Goal: Task Accomplishment & Management: Manage account settings

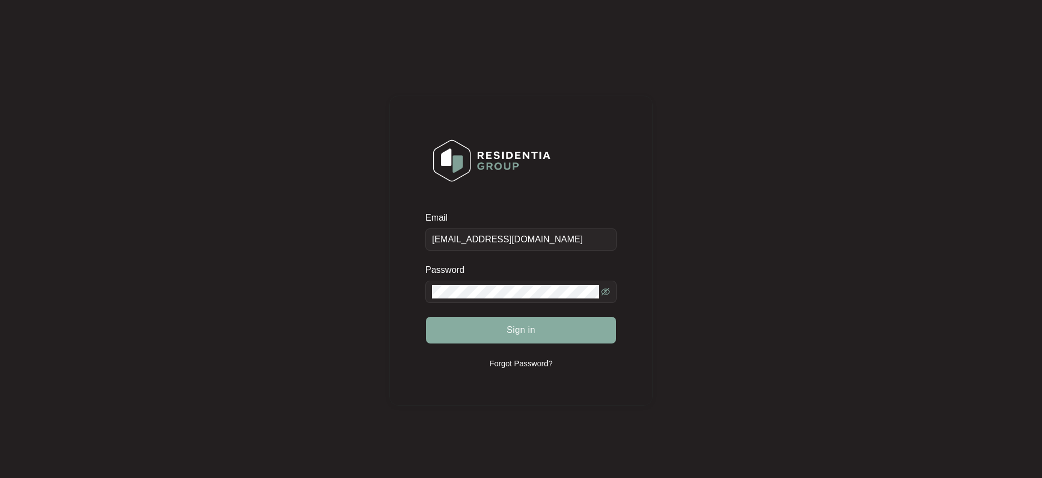
click at [528, 341] on button "Sign in" at bounding box center [521, 330] width 190 height 27
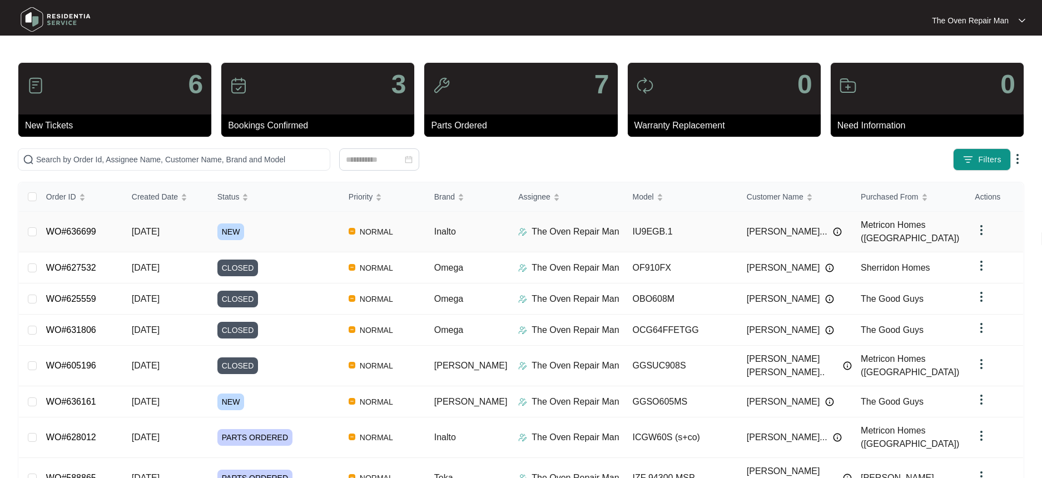
click at [194, 230] on td "[DATE]" at bounding box center [166, 232] width 86 height 41
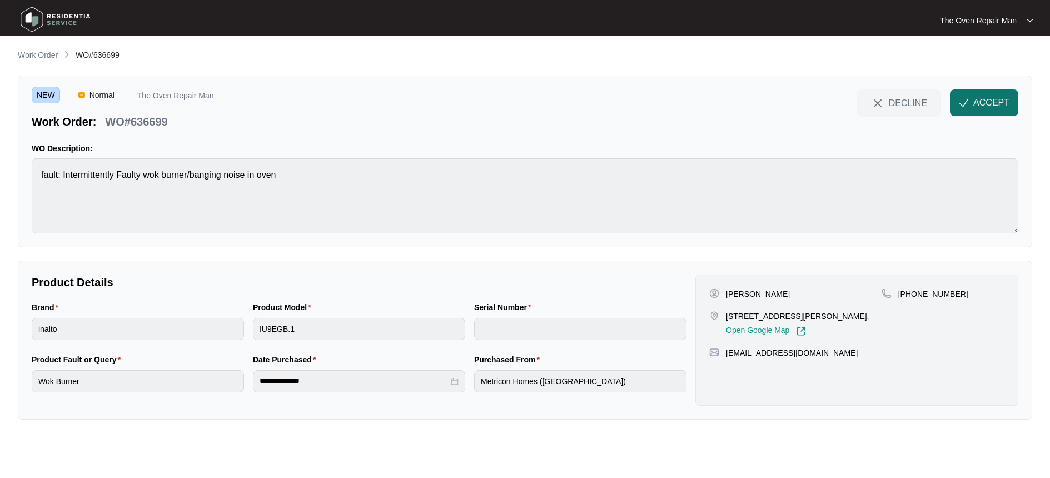
click at [999, 102] on span "ACCEPT" at bounding box center [992, 102] width 36 height 13
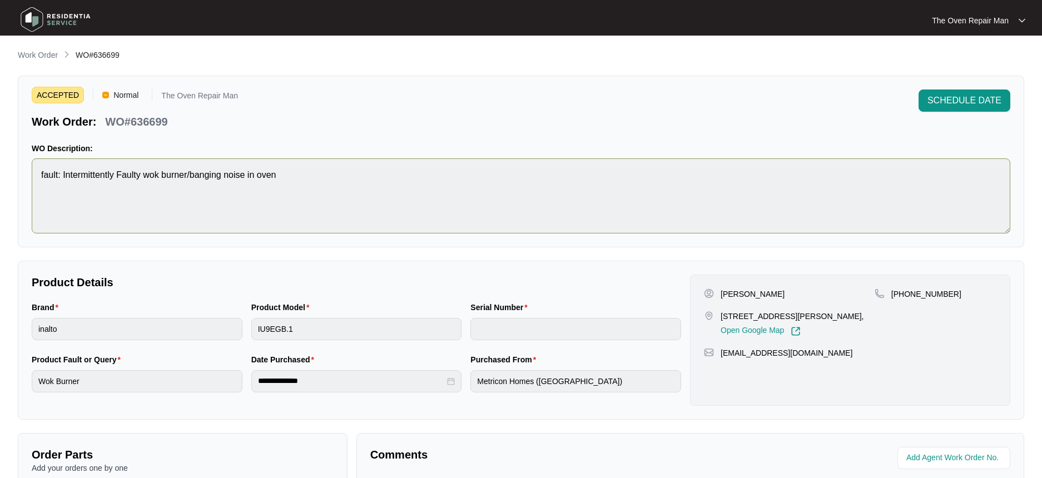
scroll to position [155, 0]
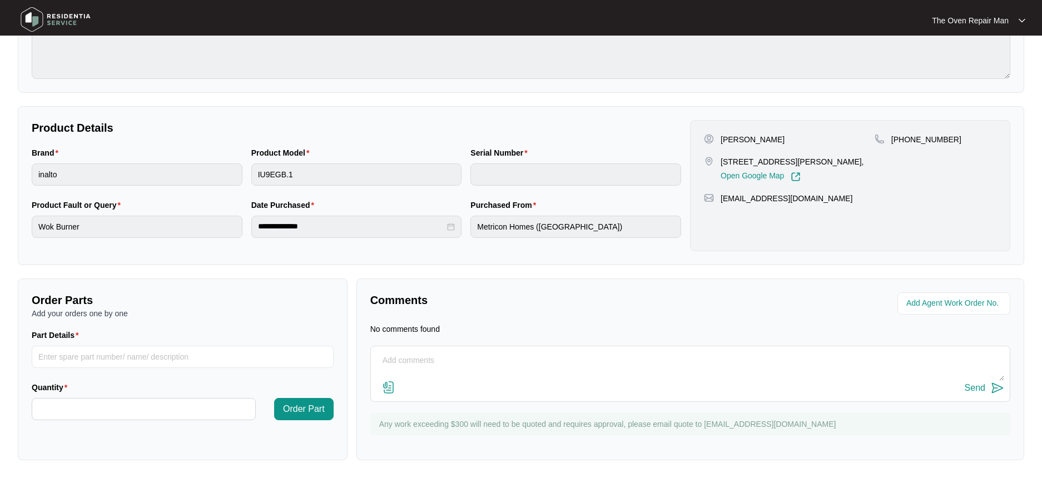
click at [786, 137] on div "[PERSON_NAME]" at bounding box center [789, 139] width 171 height 11
drag, startPoint x: 788, startPoint y: 141, endPoint x: 713, endPoint y: 143, distance: 75.1
click at [713, 143] on div "[PERSON_NAME]" at bounding box center [789, 139] width 171 height 11
copy div "[PERSON_NAME]"
click at [826, 165] on p "[STREET_ADDRESS][PERSON_NAME]," at bounding box center [792, 161] width 143 height 11
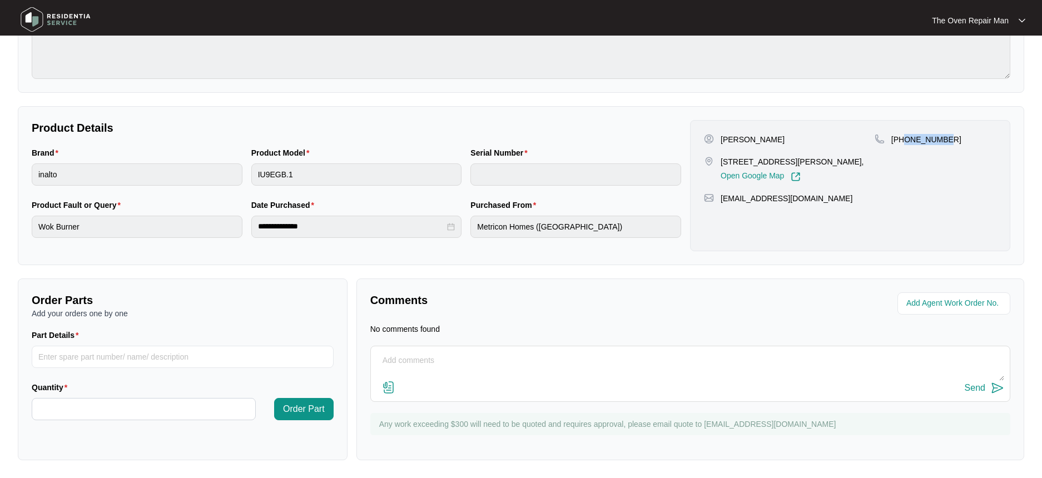
drag, startPoint x: 983, startPoint y: 135, endPoint x: 906, endPoint y: 136, distance: 76.7
click at [906, 136] on div "[PHONE_NUMBER]" at bounding box center [936, 139] width 122 height 11
copy p "419262444"
drag, startPoint x: 723, startPoint y: 161, endPoint x: 795, endPoint y: 163, distance: 71.8
click at [795, 163] on p "[STREET_ADDRESS][PERSON_NAME]," at bounding box center [792, 161] width 143 height 11
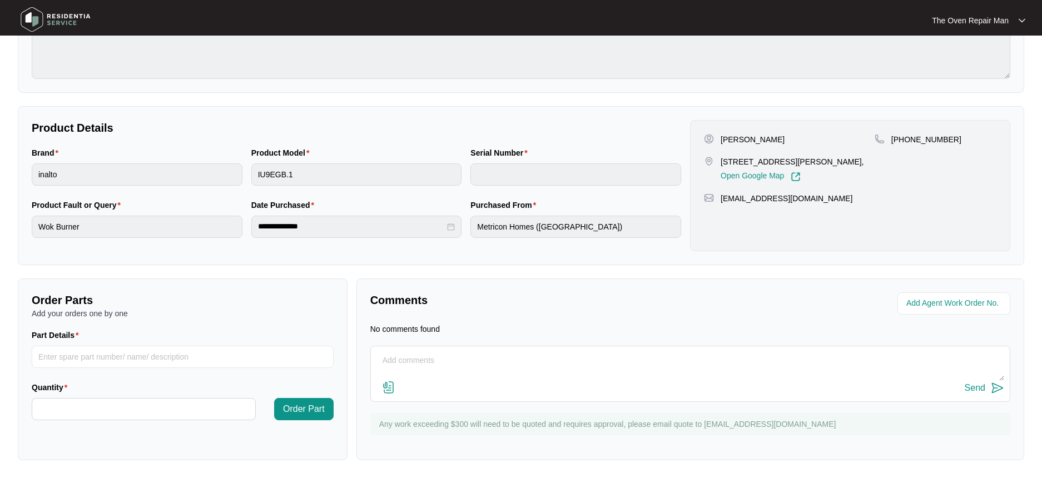
drag, startPoint x: 797, startPoint y: 163, endPoint x: 790, endPoint y: 163, distance: 7.2
click at [797, 163] on p "[STREET_ADDRESS][PERSON_NAME]," at bounding box center [792, 161] width 143 height 11
drag, startPoint x: 723, startPoint y: 162, endPoint x: 764, endPoint y: 170, distance: 41.9
click at [766, 167] on p "[STREET_ADDRESS][PERSON_NAME]," at bounding box center [792, 161] width 143 height 11
click at [752, 167] on p "[STREET_ADDRESS][PERSON_NAME]," at bounding box center [792, 161] width 143 height 11
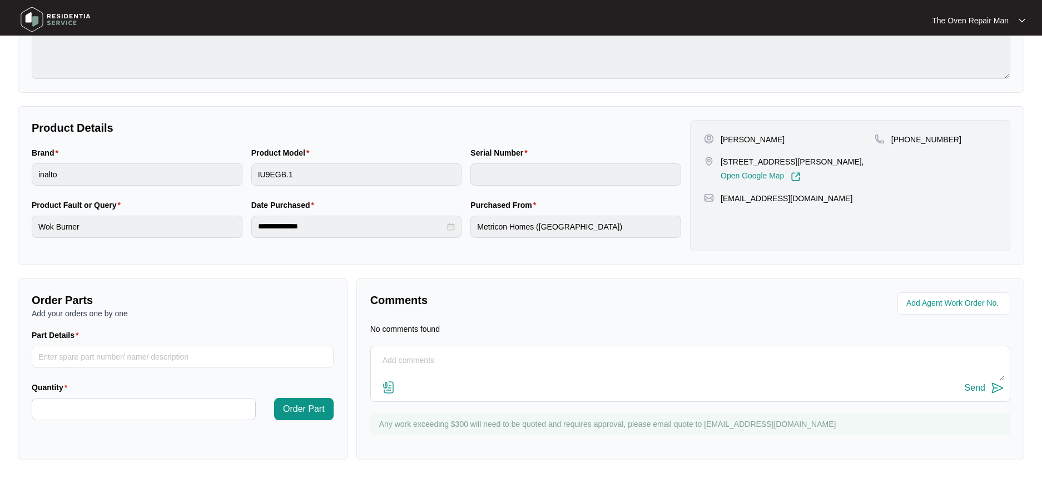
drag, startPoint x: 748, startPoint y: 172, endPoint x: 712, endPoint y: 165, distance: 36.8
click at [712, 165] on div "[STREET_ADDRESS][PERSON_NAME], Open Google Map" at bounding box center [789, 169] width 171 height 26
copy div "Lot 1239 GLORY WAY, [PERSON_NAME][GEOGRAPHIC_DATA]"
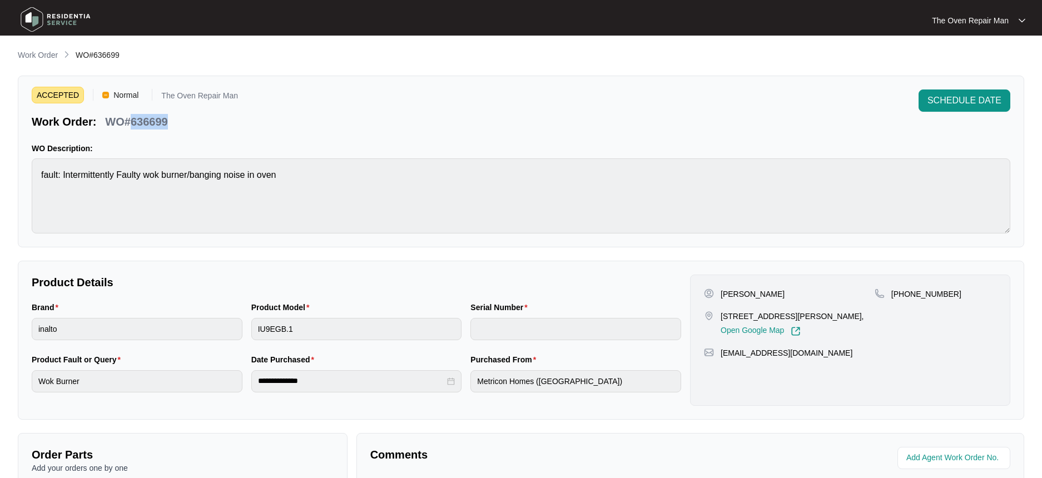
drag, startPoint x: 182, startPoint y: 127, endPoint x: 131, endPoint y: 125, distance: 51.2
click at [131, 125] on div "Work Order: WO#636699" at bounding box center [135, 119] width 206 height 19
copy p "636699"
